Goal: Register for event/course

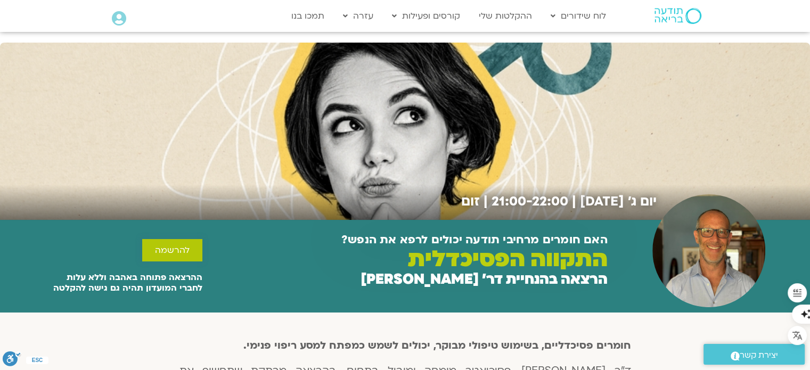
click at [181, 245] on span "להרשמה" at bounding box center [172, 250] width 35 height 10
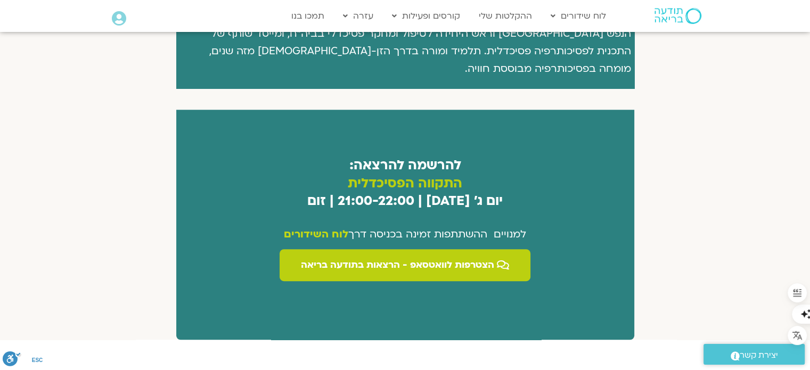
scroll to position [581, 0]
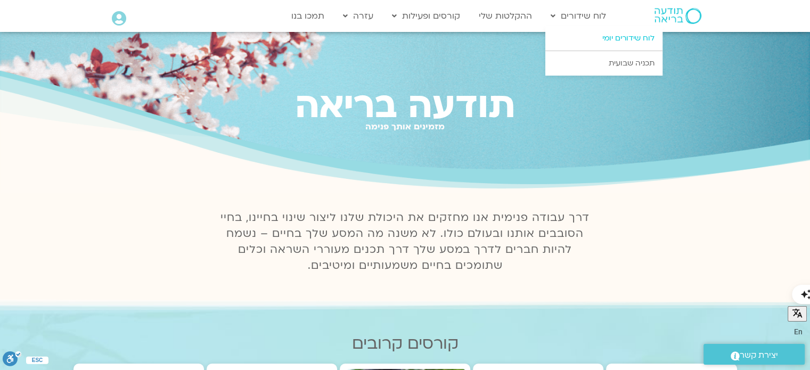
click at [614, 38] on link "לוח שידורים יומי" at bounding box center [603, 38] width 117 height 24
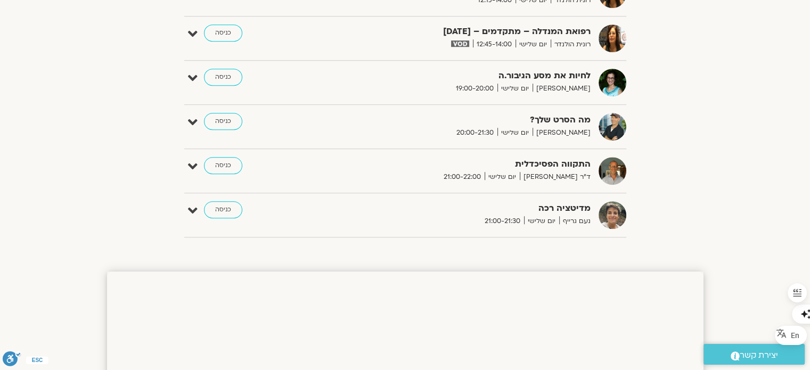
scroll to position [660, 0]
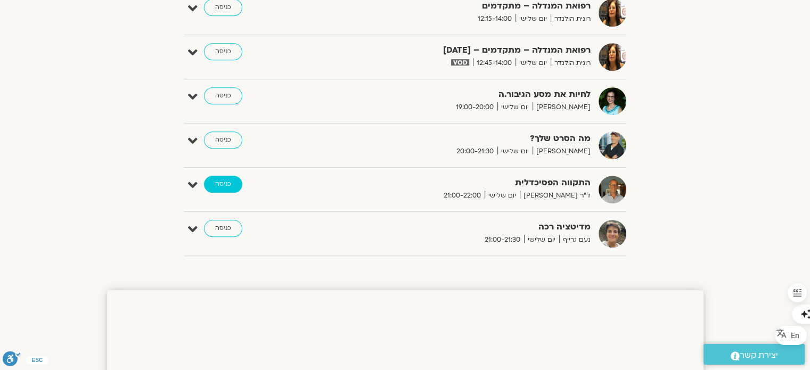
click at [217, 183] on link "כניסה" at bounding box center [223, 184] width 38 height 17
